Goal: Transaction & Acquisition: Download file/media

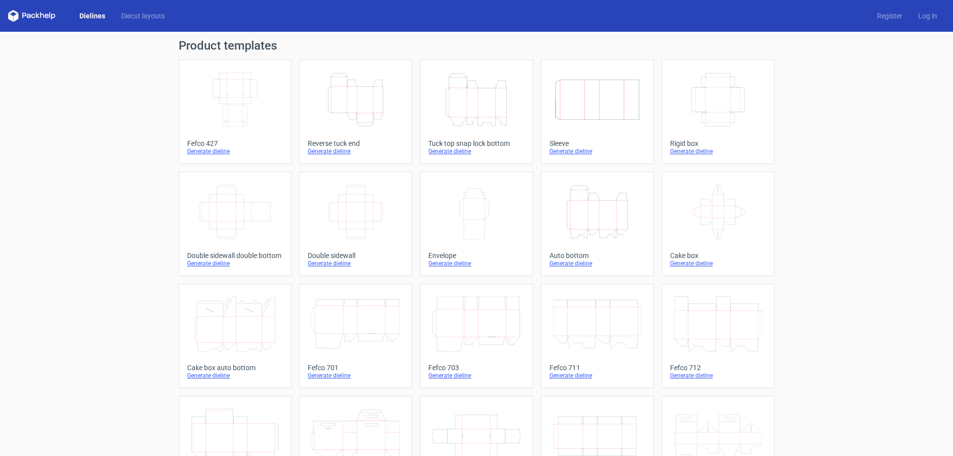
click at [580, 235] on icon "Height Depth Width" at bounding box center [598, 212] width 88 height 56
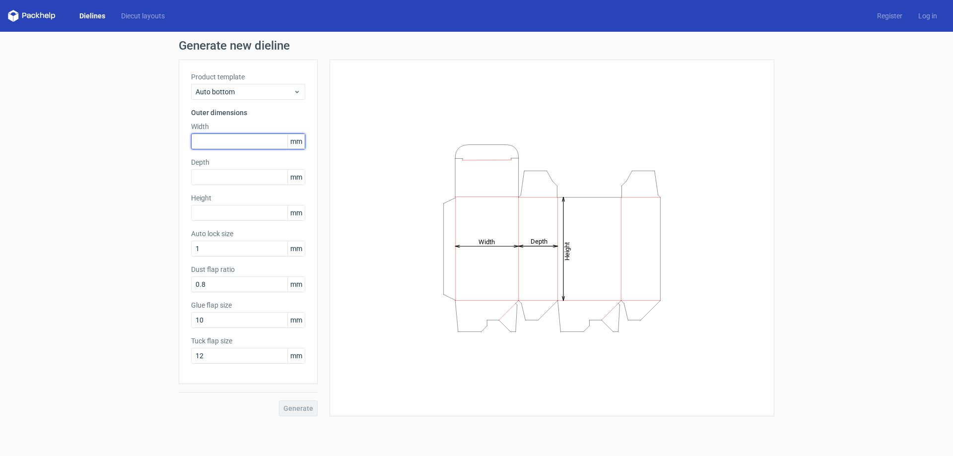
click at [217, 141] on input "text" at bounding box center [248, 142] width 114 height 16
type input "135"
type input "13"
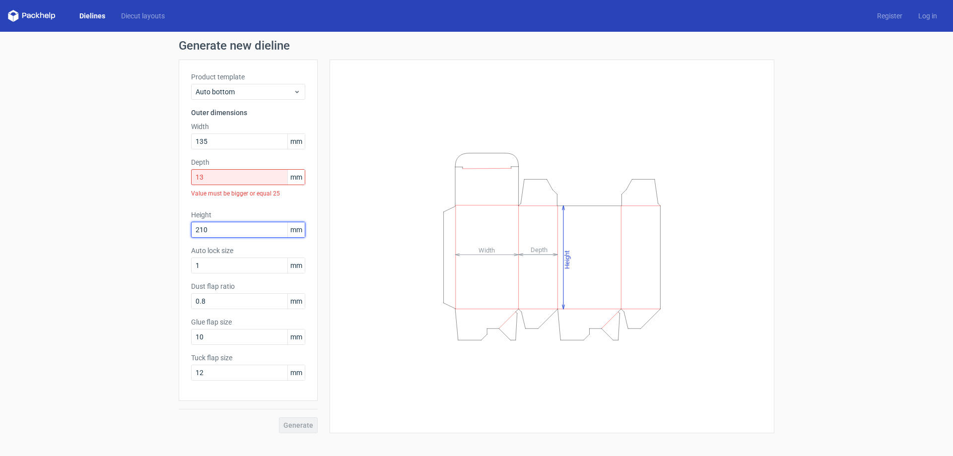
type input "210"
click at [247, 173] on input "13" at bounding box center [248, 177] width 114 height 16
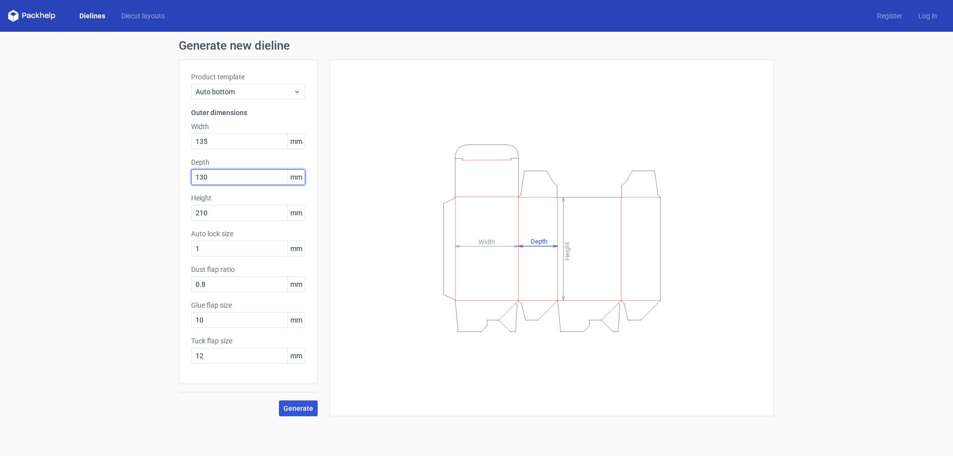
type input "130"
click at [303, 407] on span "Generate" at bounding box center [298, 408] width 30 height 7
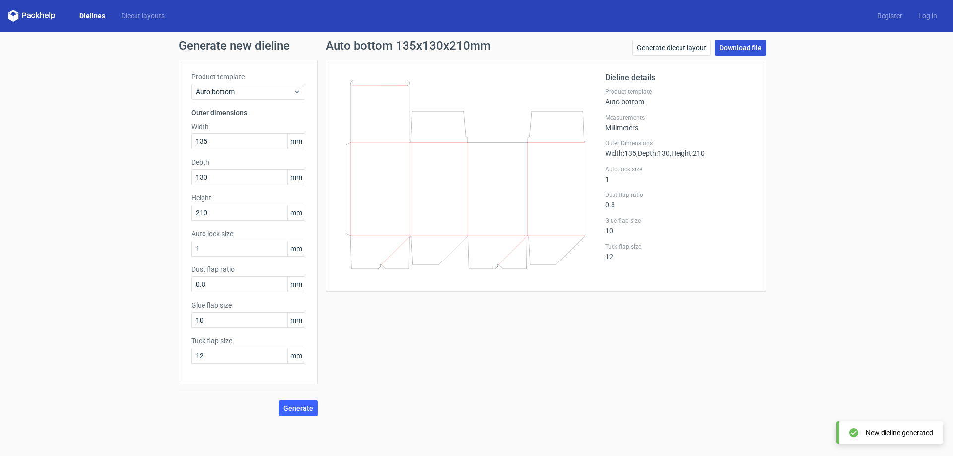
click at [734, 42] on link "Download file" at bounding box center [741, 48] width 52 height 16
